Goal: Task Accomplishment & Management: Manage account settings

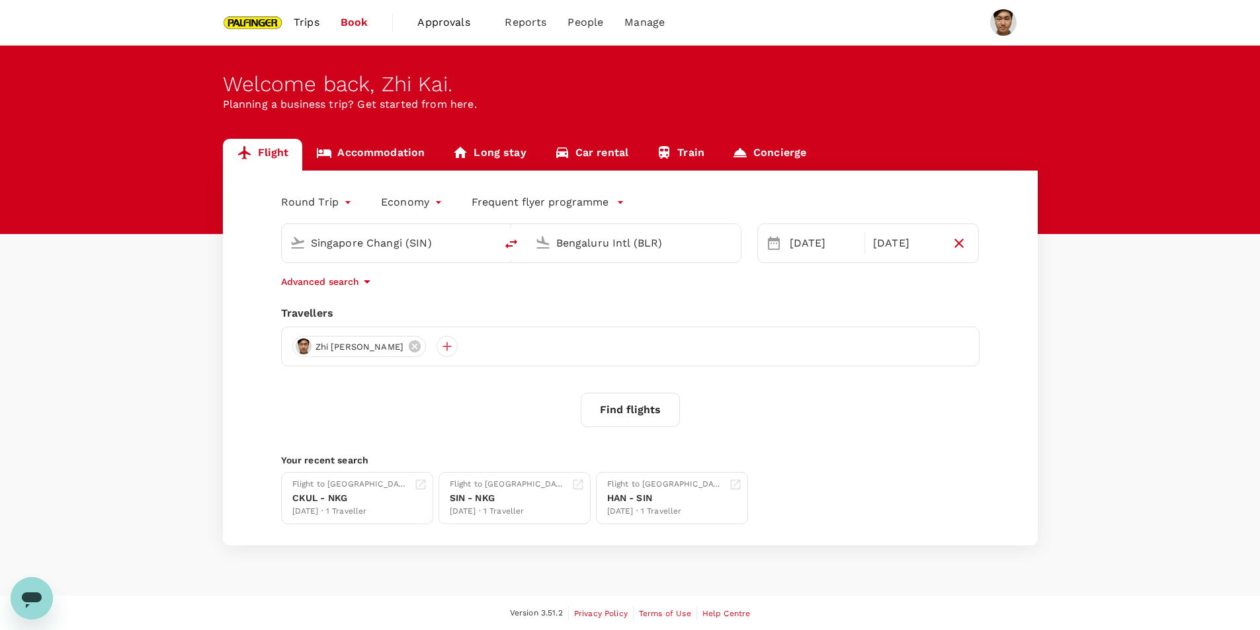
click at [297, 24] on span "Trips" at bounding box center [307, 23] width 26 height 16
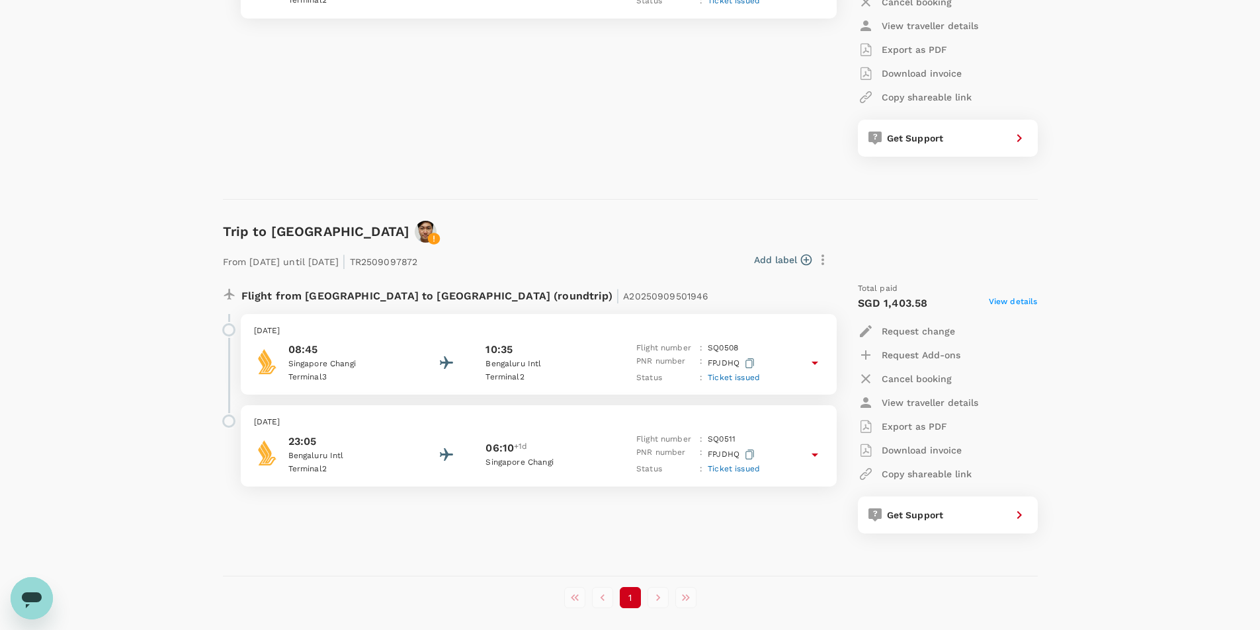
scroll to position [1126, 0]
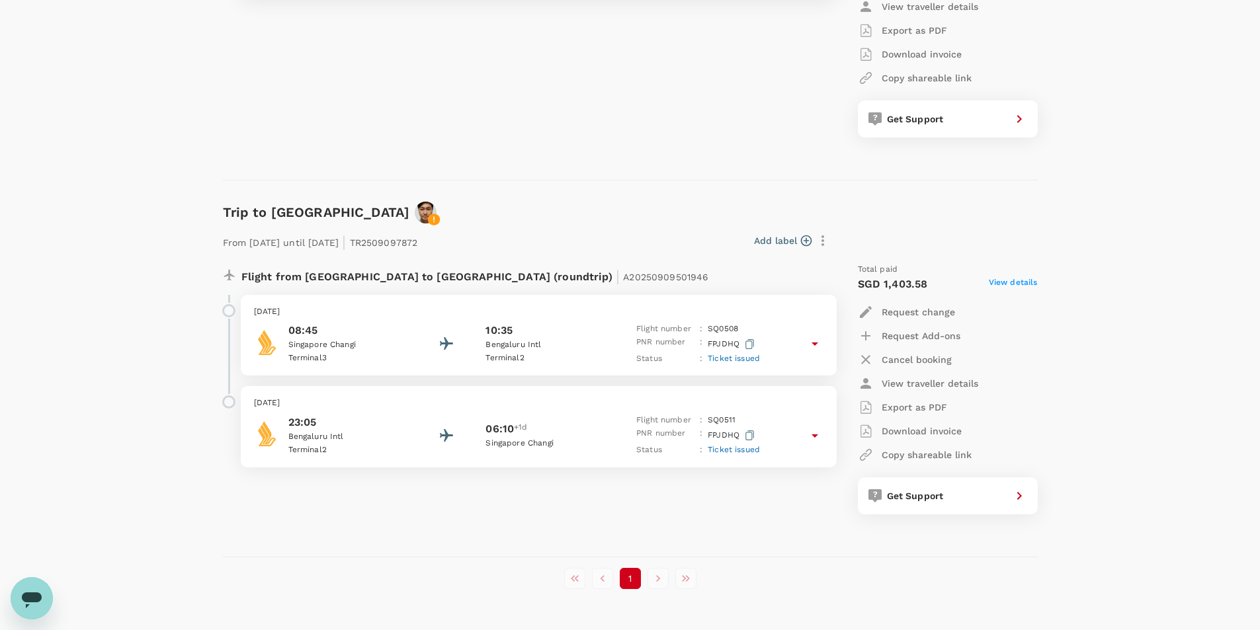
click at [1005, 278] on span "View details" at bounding box center [1013, 284] width 49 height 16
click at [822, 341] on icon at bounding box center [815, 344] width 16 height 16
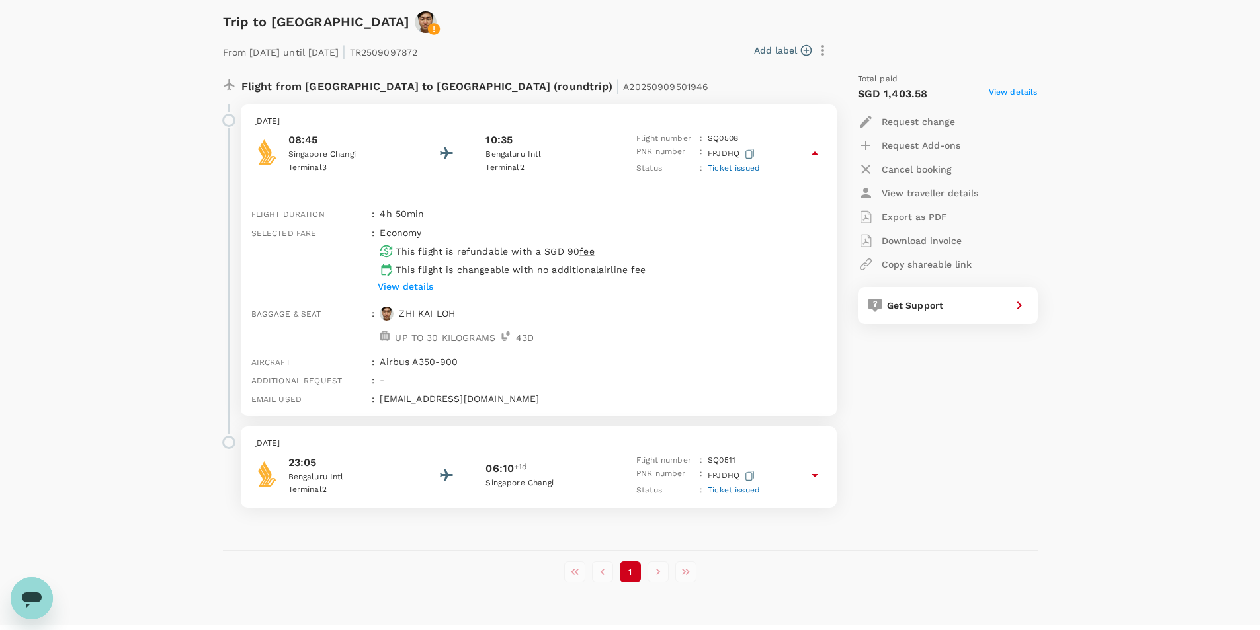
scroll to position [1324, 0]
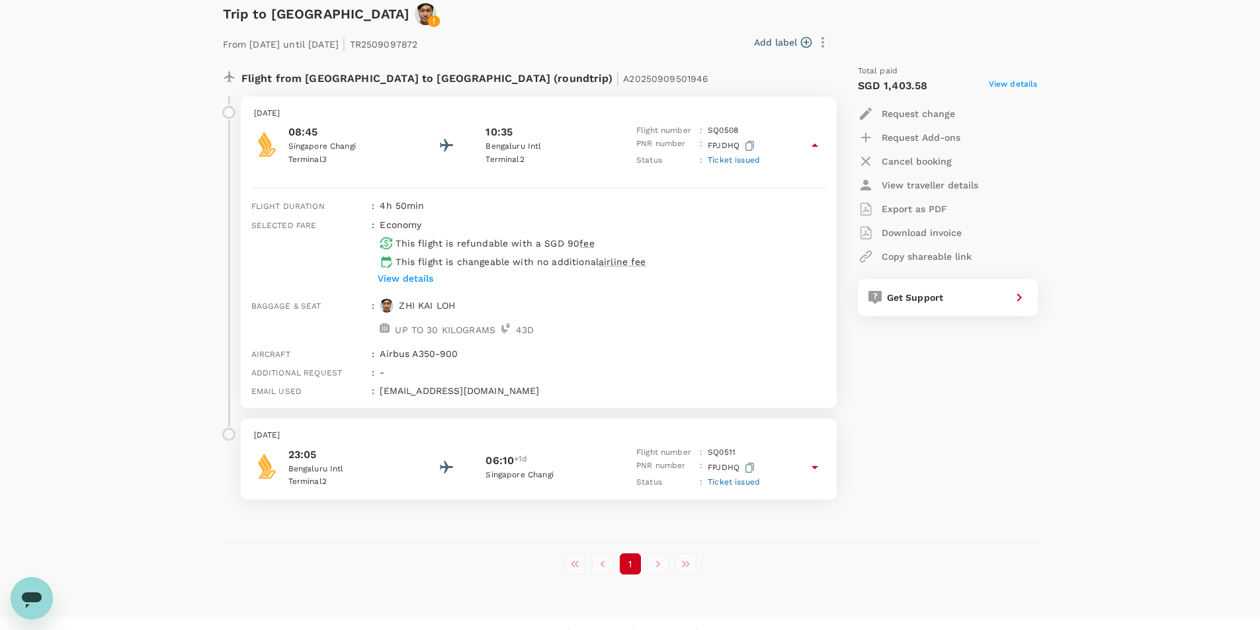
click at [820, 472] on icon at bounding box center [815, 468] width 16 height 16
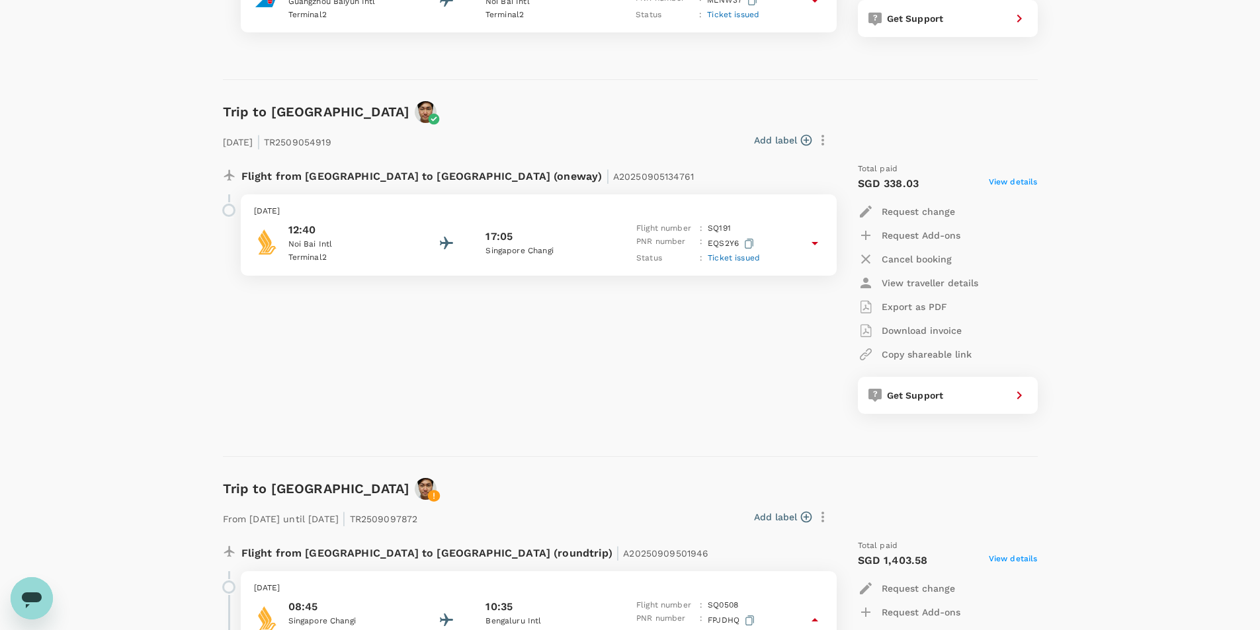
scroll to position [585, 0]
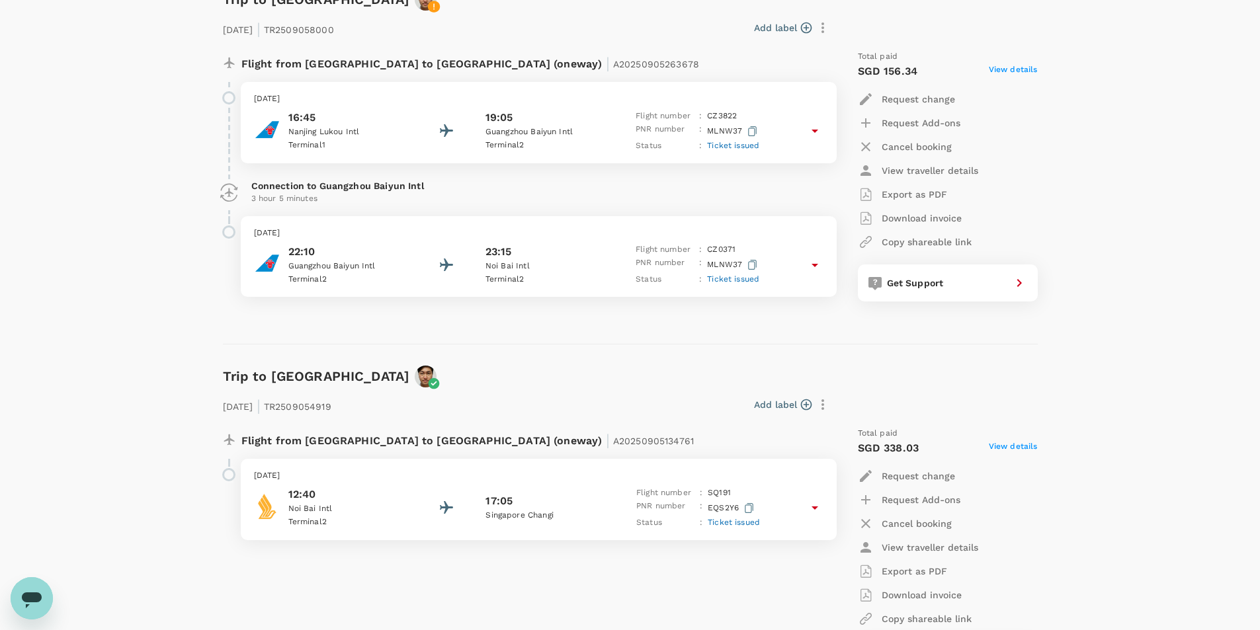
click at [812, 509] on icon at bounding box center [815, 508] width 16 height 16
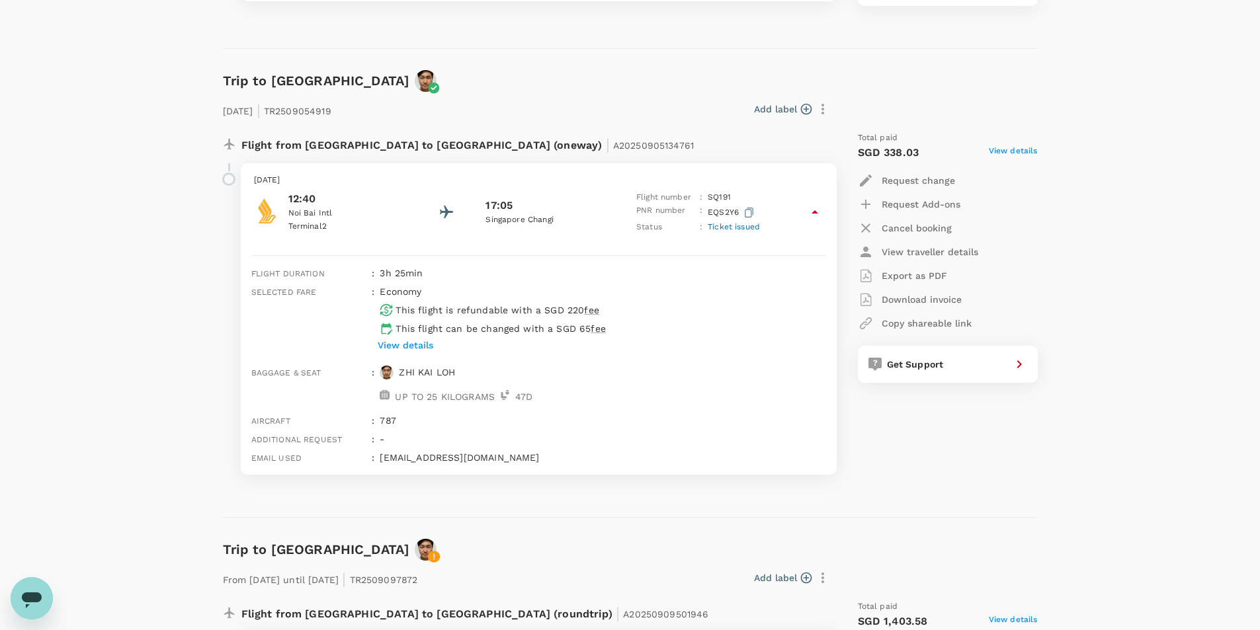
scroll to position [849, 0]
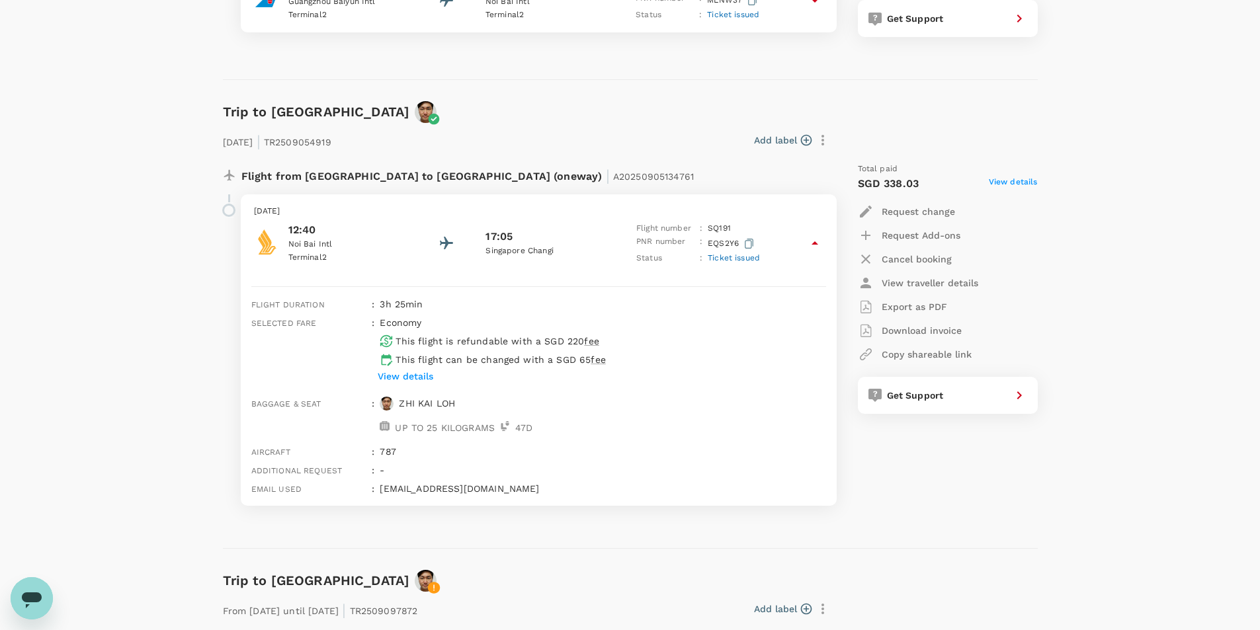
click at [898, 306] on p "Export as PDF" at bounding box center [914, 306] width 65 height 13
click at [928, 326] on p "Download invoice" at bounding box center [922, 330] width 80 height 13
drag, startPoint x: 1176, startPoint y: 211, endPoint x: 1173, endPoint y: 204, distance: 7.7
click at [1176, 211] on div "Trips ​ ​ Upcoming Past Cancelled/Rejected Where I am the traveller Trip to [GE…" at bounding box center [630, 305] width 1260 height 2219
